Goal: Task Accomplishment & Management: Complete application form

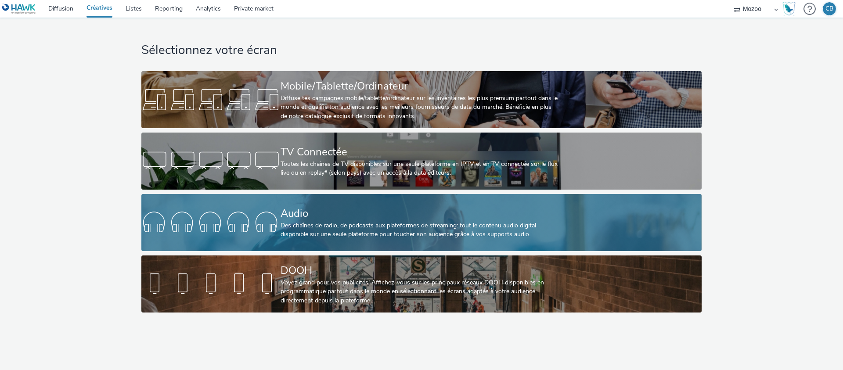
click at [332, 235] on div "Des chaînes de radio, de podcasts aux plateformes de streaming: tout le contenu…" at bounding box center [420, 230] width 279 height 18
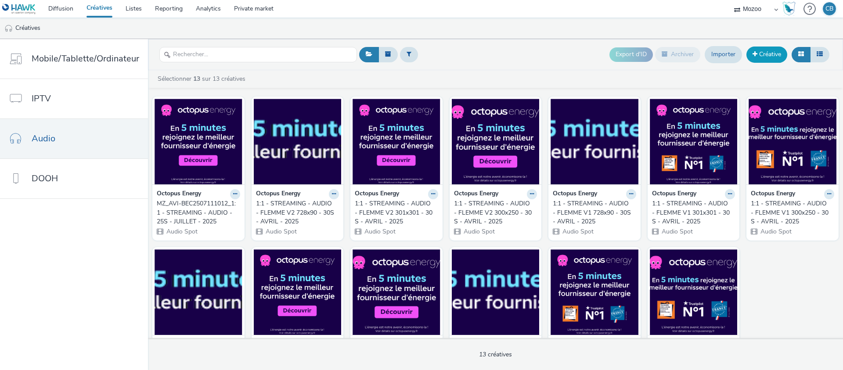
click at [774, 52] on link "Créative" at bounding box center [767, 55] width 41 height 16
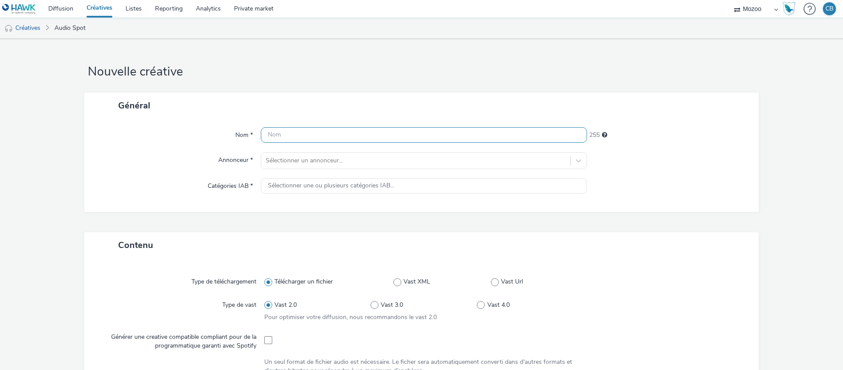
click at [277, 134] on input "text" at bounding box center [424, 134] width 326 height 15
paste input "MZ_DLE-ENT2506041119_OPCO Atlas Septembre Audio"
type input "MZ_DLE-ENT2506041119_OPCO Atlas Septembre Audio_Audio_All_All_20sec"
click at [293, 162] on div at bounding box center [416, 161] width 300 height 11
type input "opco"
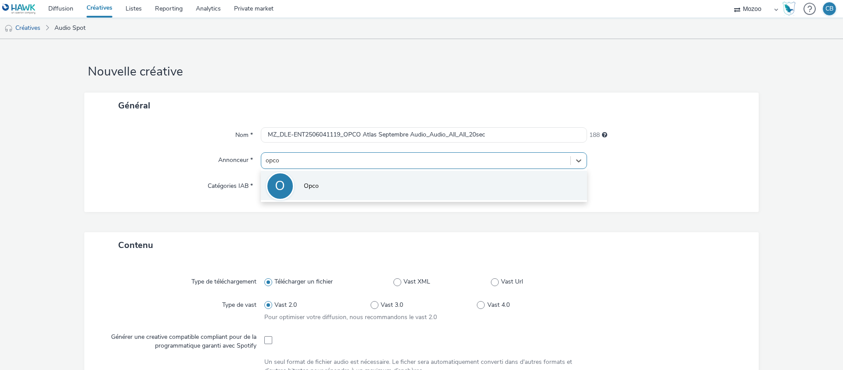
click at [298, 179] on li "O Opco" at bounding box center [424, 185] width 326 height 29
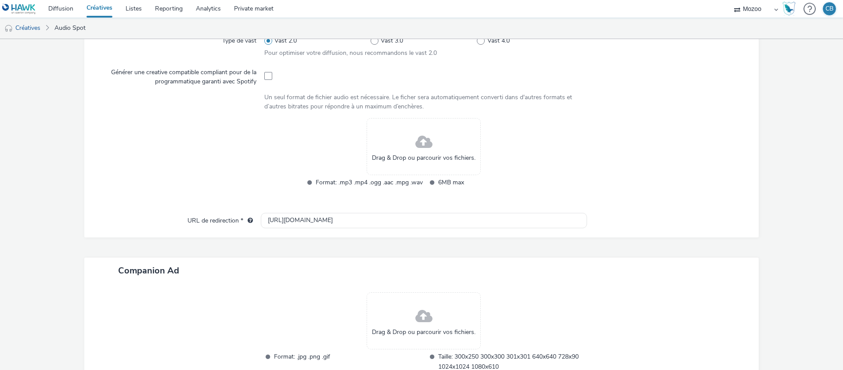
scroll to position [272, 0]
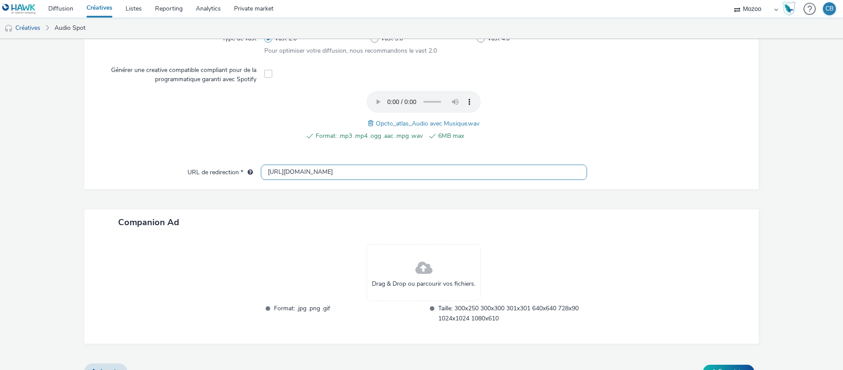
click at [327, 175] on input "[URL][DOMAIN_NAME]" at bounding box center [424, 172] width 326 height 15
paste input "s://[DOMAIN_NAME][URL]"
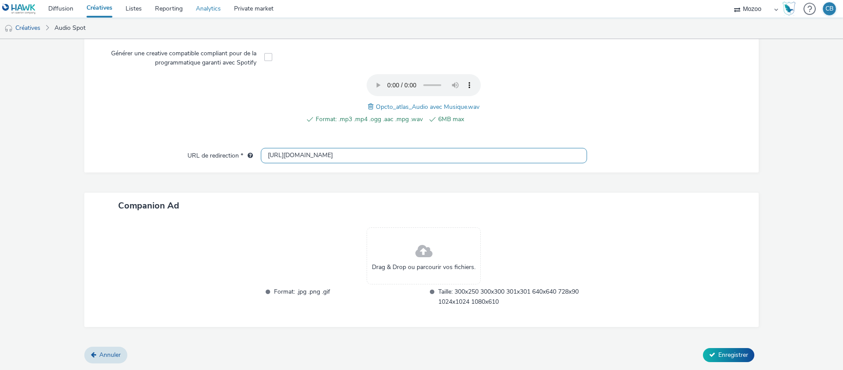
type input "[URL][DOMAIN_NAME]"
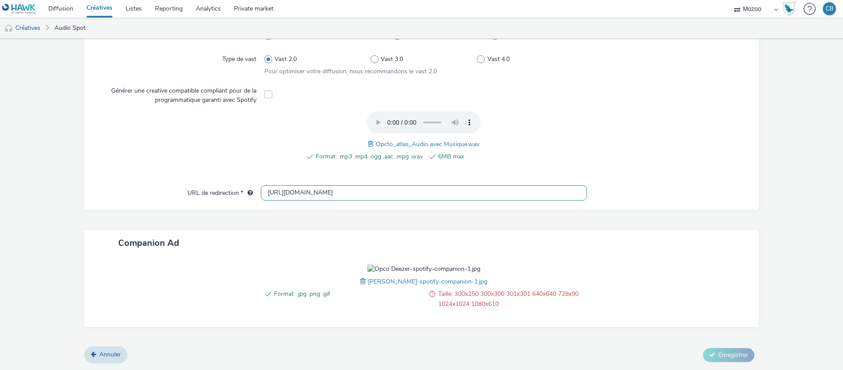
scroll to position [303, 0]
click at [368, 284] on span at bounding box center [364, 282] width 8 height 10
click at [728, 356] on span "Enregistrer" at bounding box center [734, 355] width 30 height 8
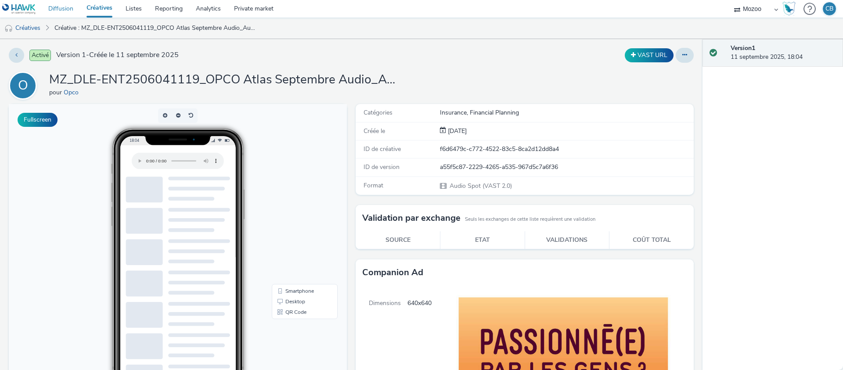
click at [65, 7] on link "Diffusion" at bounding box center [61, 9] width 38 height 18
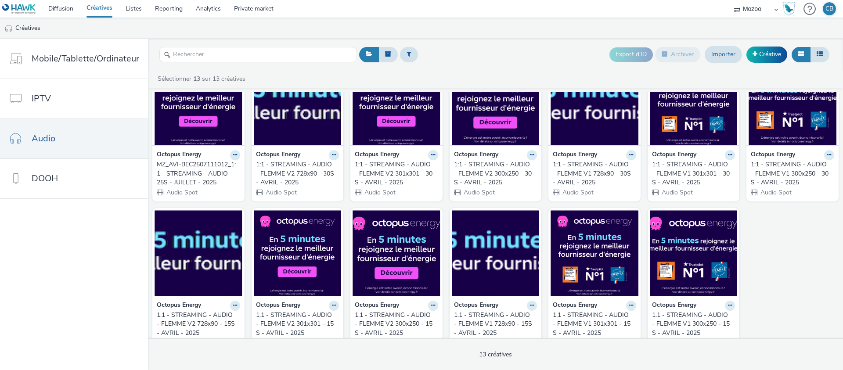
scroll to position [57, 0]
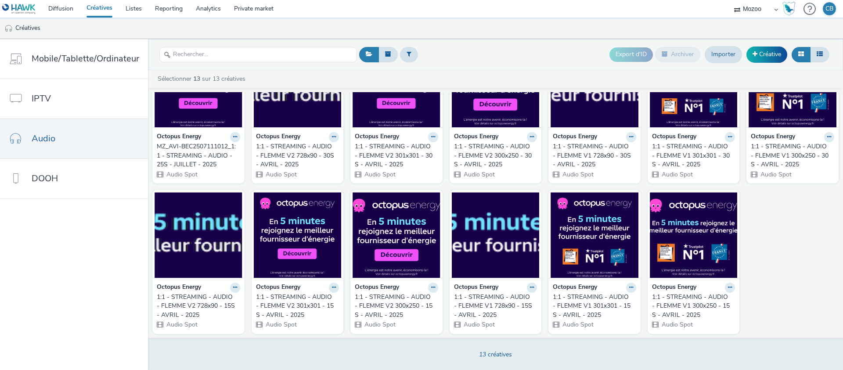
click at [504, 358] on span "13 créatives" at bounding box center [495, 355] width 33 height 8
